Goal: Information Seeking & Learning: Stay updated

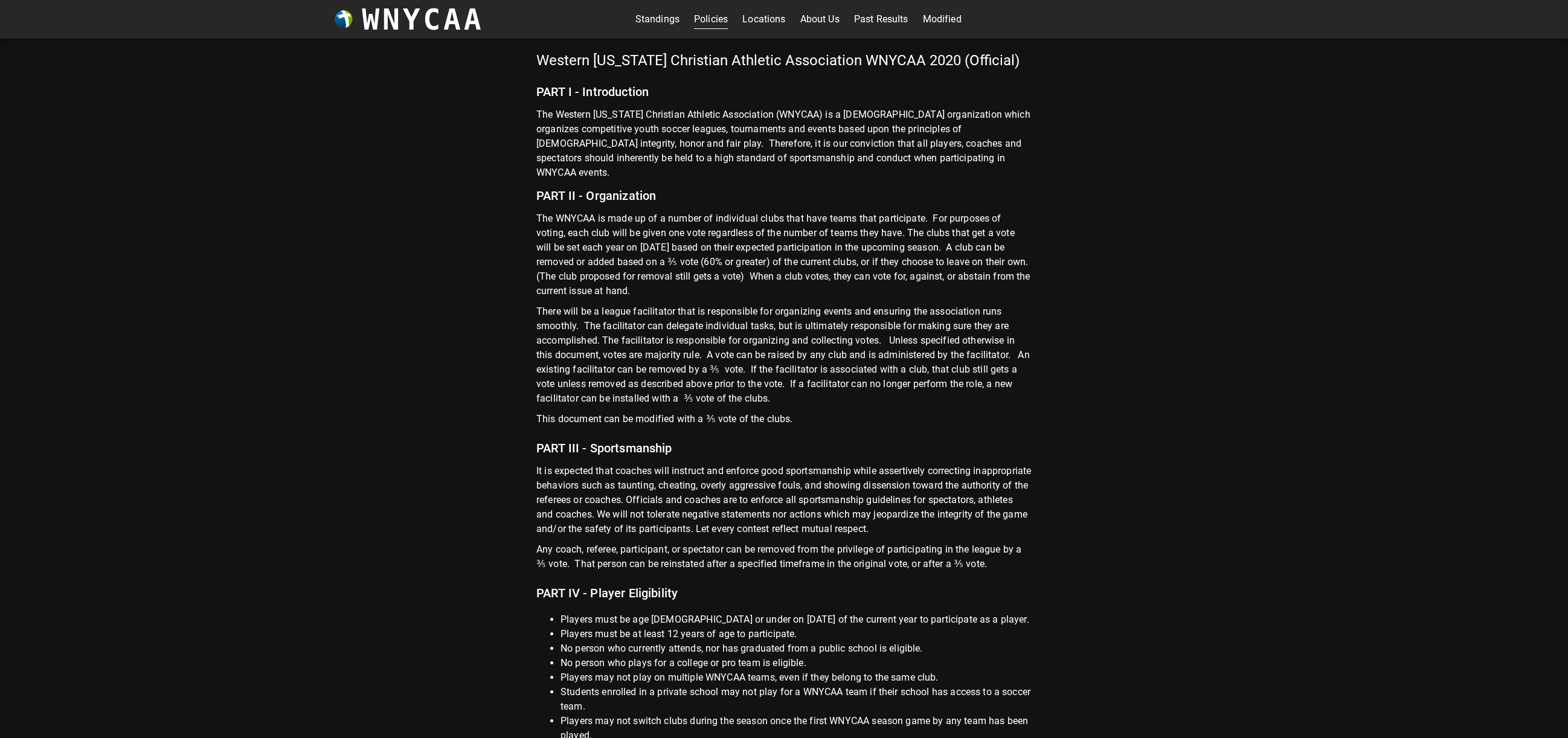
scroll to position [1401, 0]
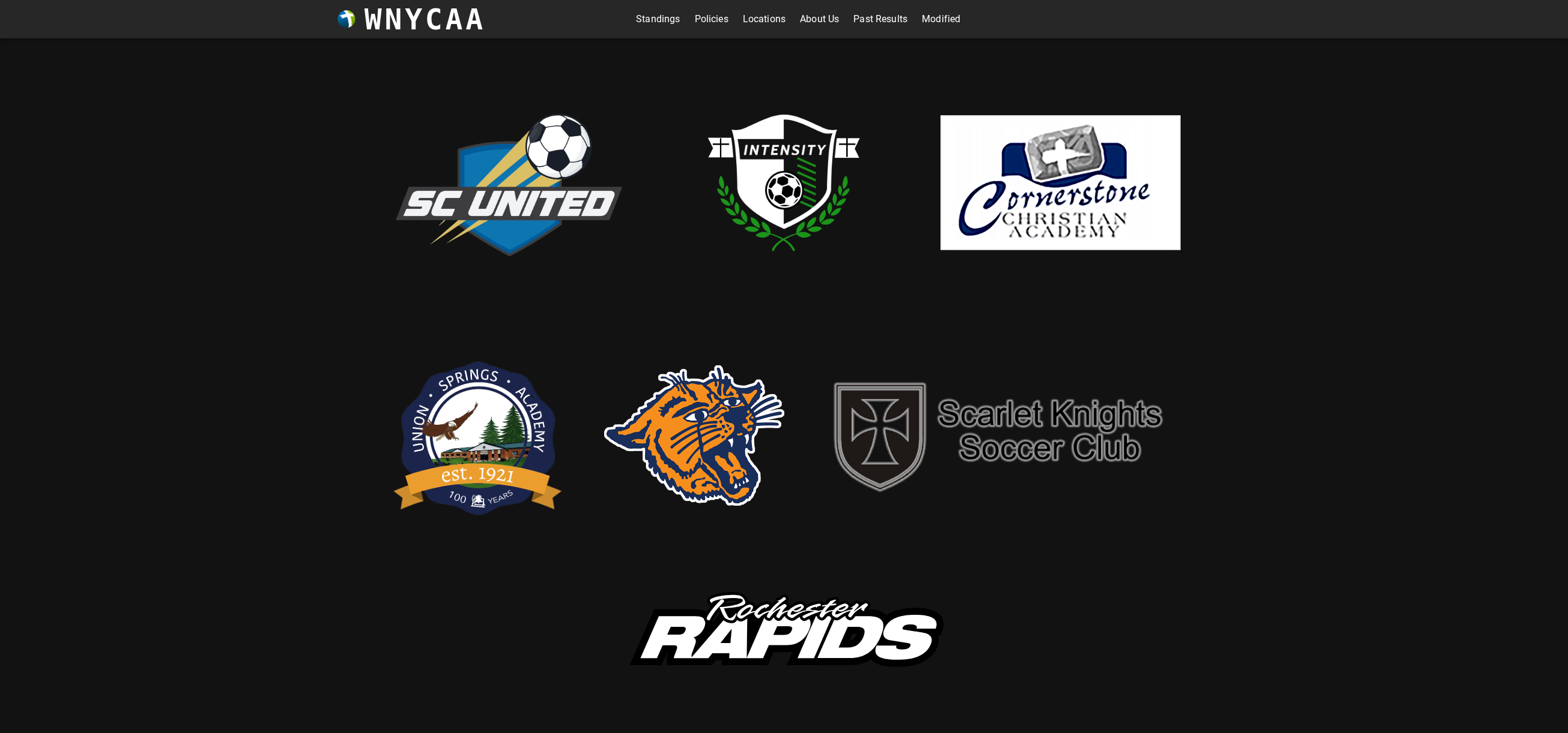
click at [658, 16] on link "Standings" at bounding box center [658, 19] width 43 height 19
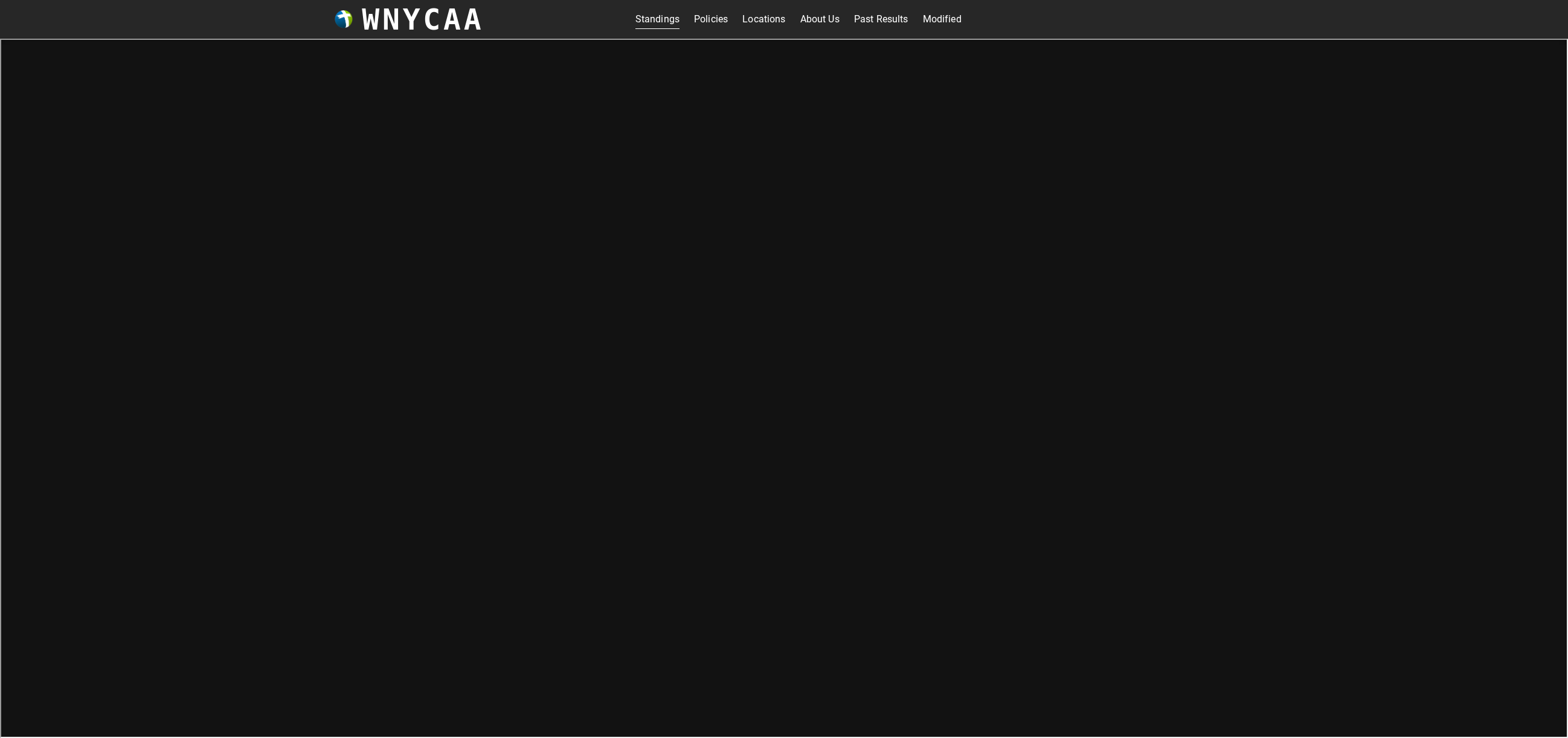
click at [652, 18] on link "Standings" at bounding box center [657, 19] width 44 height 19
click at [665, 21] on link "Standings" at bounding box center [657, 19] width 44 height 19
click at [956, 17] on link "Modified" at bounding box center [942, 19] width 39 height 19
